Goal: Task Accomplishment & Management: Manage account settings

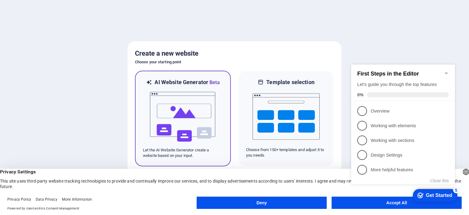
click at [165, 125] on img at bounding box center [182, 116] width 67 height 61
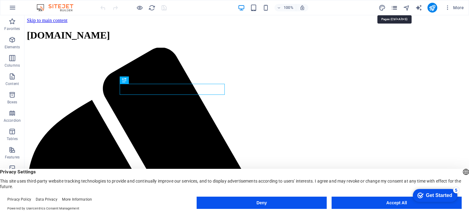
click at [394, 9] on icon "pages" at bounding box center [394, 7] width 7 height 7
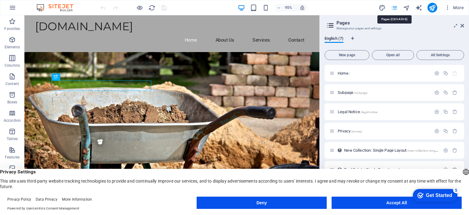
click at [398, 10] on icon "pages" at bounding box center [394, 7] width 7 height 7
click at [395, 5] on icon "pages" at bounding box center [394, 7] width 7 height 7
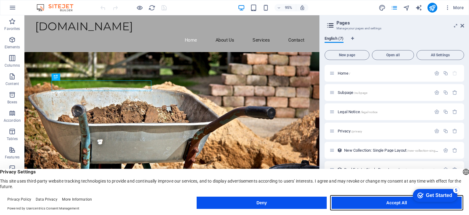
click at [349, 198] on button "Accept All" at bounding box center [397, 202] width 130 height 12
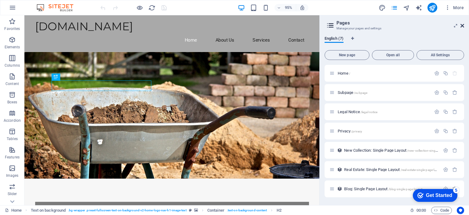
click at [462, 26] on icon at bounding box center [462, 25] width 4 height 5
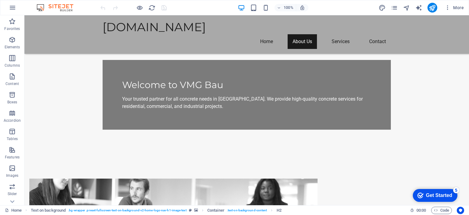
scroll to position [145, 0]
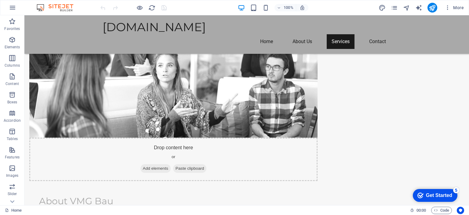
scroll to position [382, 0]
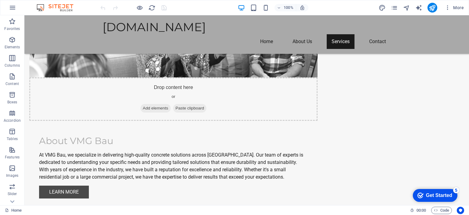
click at [425, 189] on div "checkmark Get Started 5" at bounding box center [435, 195] width 45 height 13
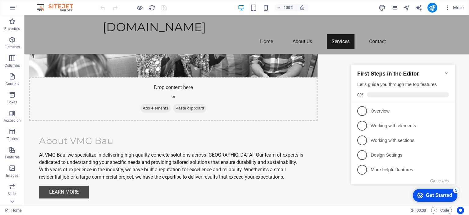
click at [444, 71] on icon "Minimize checklist" at bounding box center [446, 73] width 5 height 5
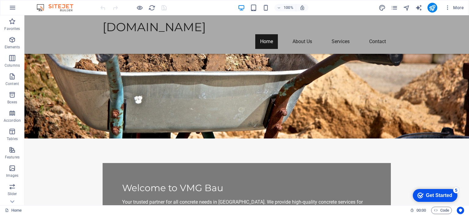
scroll to position [32, 0]
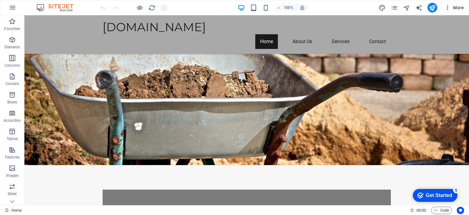
click at [445, 8] on icon "button" at bounding box center [448, 8] width 6 height 6
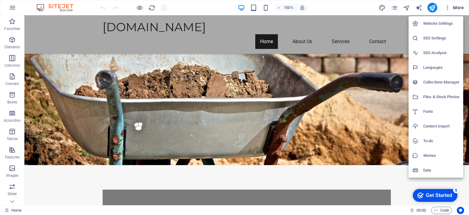
click at [423, 66] on li "Languages" at bounding box center [435, 67] width 55 height 15
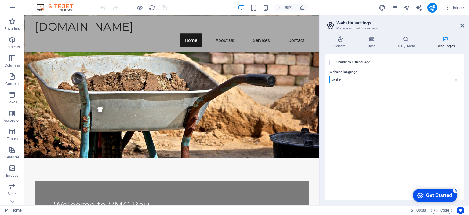
click at [339, 78] on select "Abkhazian Afar Afrikaans Akan Albanian Amharic Arabic Aragonese Armenian Assame…" at bounding box center [394, 79] width 130 height 7
select select "131"
click at [329, 76] on select "Abkhazian Afar Afrikaans Akan Albanian Amharic Arabic Aragonese Armenian Assame…" at bounding box center [394, 79] width 130 height 7
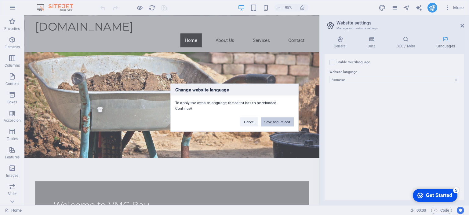
click at [281, 117] on button "Save and Reload" at bounding box center [277, 121] width 33 height 9
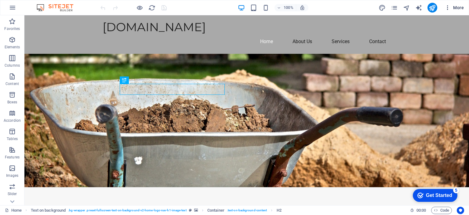
click at [447, 5] on icon "button" at bounding box center [448, 8] width 6 height 6
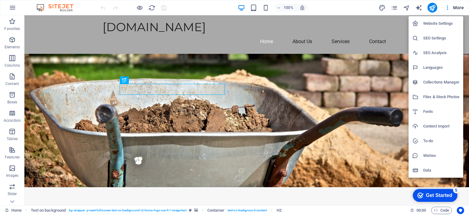
click at [435, 64] on h6 "Languages" at bounding box center [441, 67] width 36 height 7
select select "131"
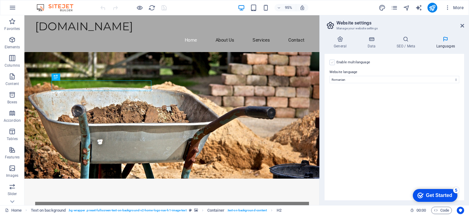
click at [333, 63] on label at bounding box center [331, 62] width 5 height 5
click at [0, 0] on input "Enable multilanguage To disable multilanguage delete all languages until only o…" at bounding box center [0, 0] width 0 height 0
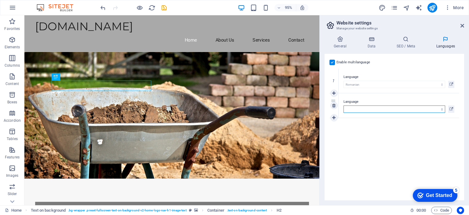
click at [367, 107] on select "Abkhazian Afar Afrikaans Akan Albanian Amharic Arabic Aragonese Armenian Assame…" at bounding box center [394, 108] width 102 height 7
click at [368, 106] on select "Abkhazian Afar Afrikaans Akan Albanian Amharic Arabic Aragonese Armenian Assame…" at bounding box center [394, 108] width 102 height 7
select select "55"
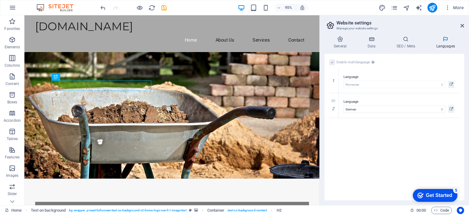
click at [385, 132] on div "Enable multilanguage To disable multilanguage delete all languages until only o…" at bounding box center [395, 127] width 140 height 146
click at [437, 40] on icon at bounding box center [445, 39] width 37 height 6
click at [461, 24] on icon at bounding box center [462, 25] width 4 height 5
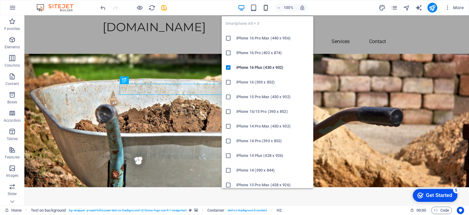
click at [265, 7] on icon "button" at bounding box center [265, 7] width 7 height 7
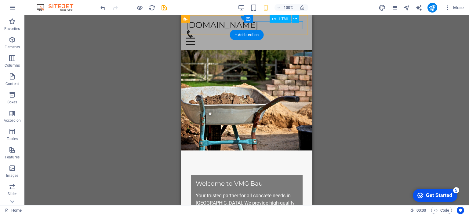
click at [298, 38] on div at bounding box center [247, 42] width 122 height 8
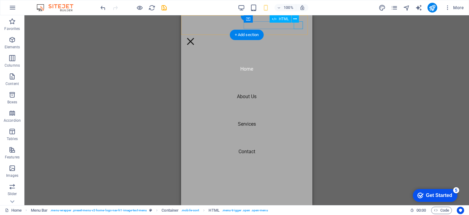
click at [195, 38] on div at bounding box center [190, 42] width 9 height 8
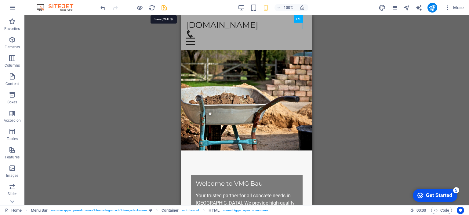
click at [163, 7] on icon "save" at bounding box center [164, 7] width 7 height 7
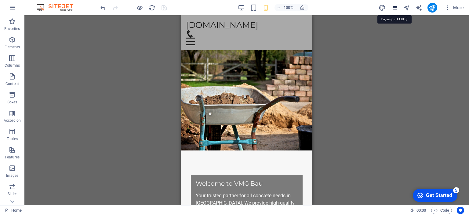
click at [395, 7] on icon "pages" at bounding box center [394, 7] width 7 height 7
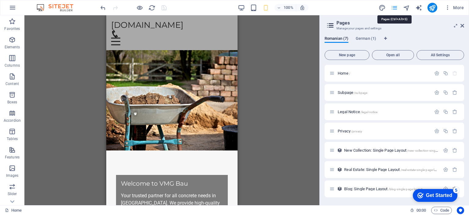
click at [395, 6] on icon "pages" at bounding box center [394, 7] width 7 height 7
click at [365, 42] on span "German (1)" at bounding box center [366, 39] width 20 height 9
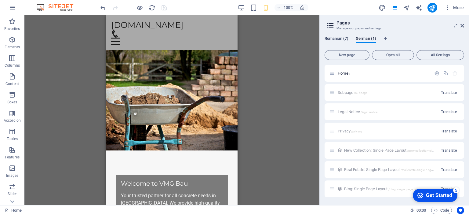
click at [339, 39] on span "Romanian (7)" at bounding box center [337, 39] width 24 height 9
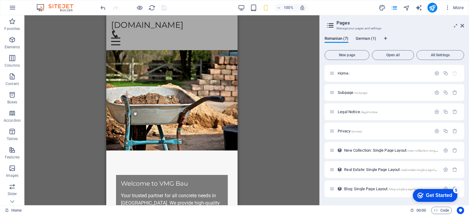
click at [363, 39] on span "German (1)" at bounding box center [366, 39] width 20 height 9
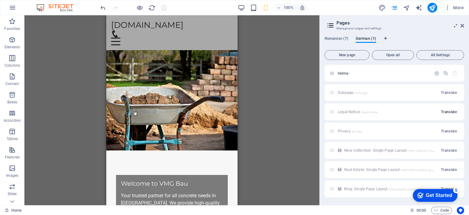
click at [449, 107] on button "Translate" at bounding box center [448, 112] width 21 height 10
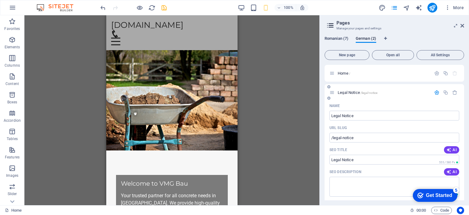
click at [334, 39] on span "Romanian (7)" at bounding box center [337, 39] width 24 height 9
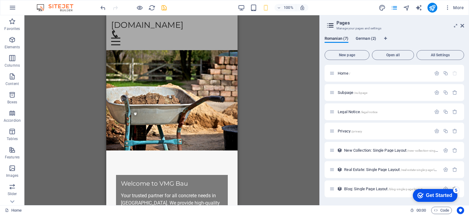
click at [360, 36] on span "German (2)" at bounding box center [366, 39] width 20 height 9
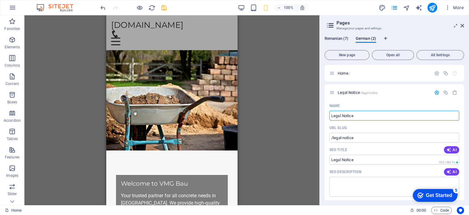
click at [334, 39] on span "Romanian (7)" at bounding box center [337, 39] width 24 height 9
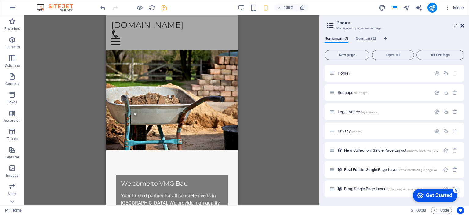
click at [463, 25] on icon at bounding box center [462, 25] width 4 height 5
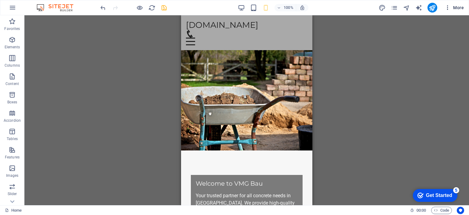
click at [459, 6] on span "More" at bounding box center [454, 8] width 19 height 6
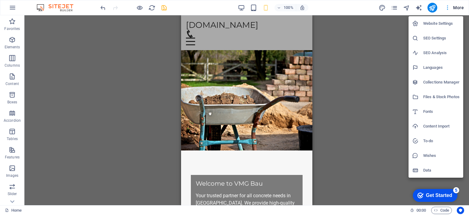
click at [459, 6] on div at bounding box center [234, 107] width 469 height 215
